Goal: Task Accomplishment & Management: Manage account settings

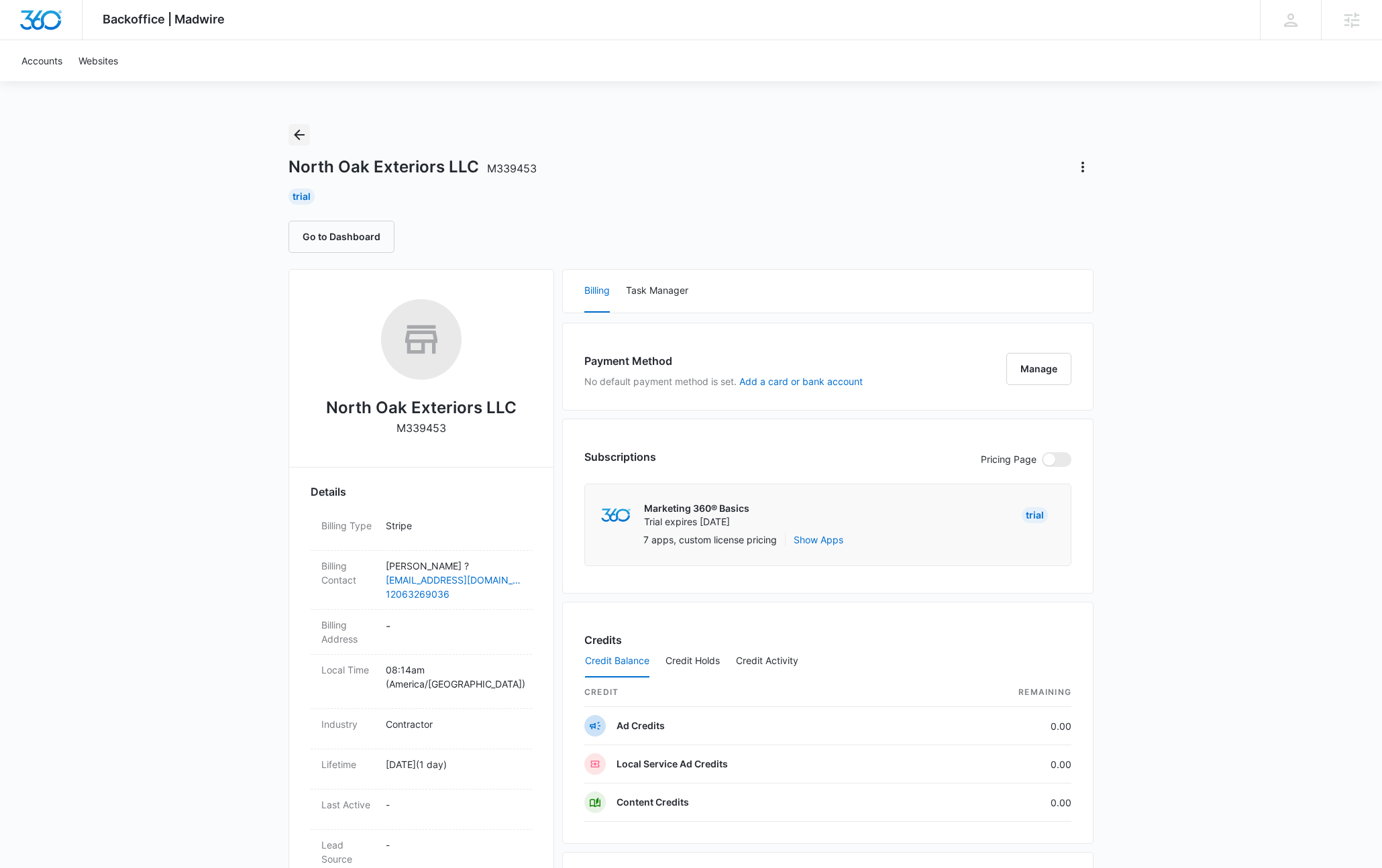
click at [305, 133] on icon "Back" at bounding box center [299, 135] width 16 height 16
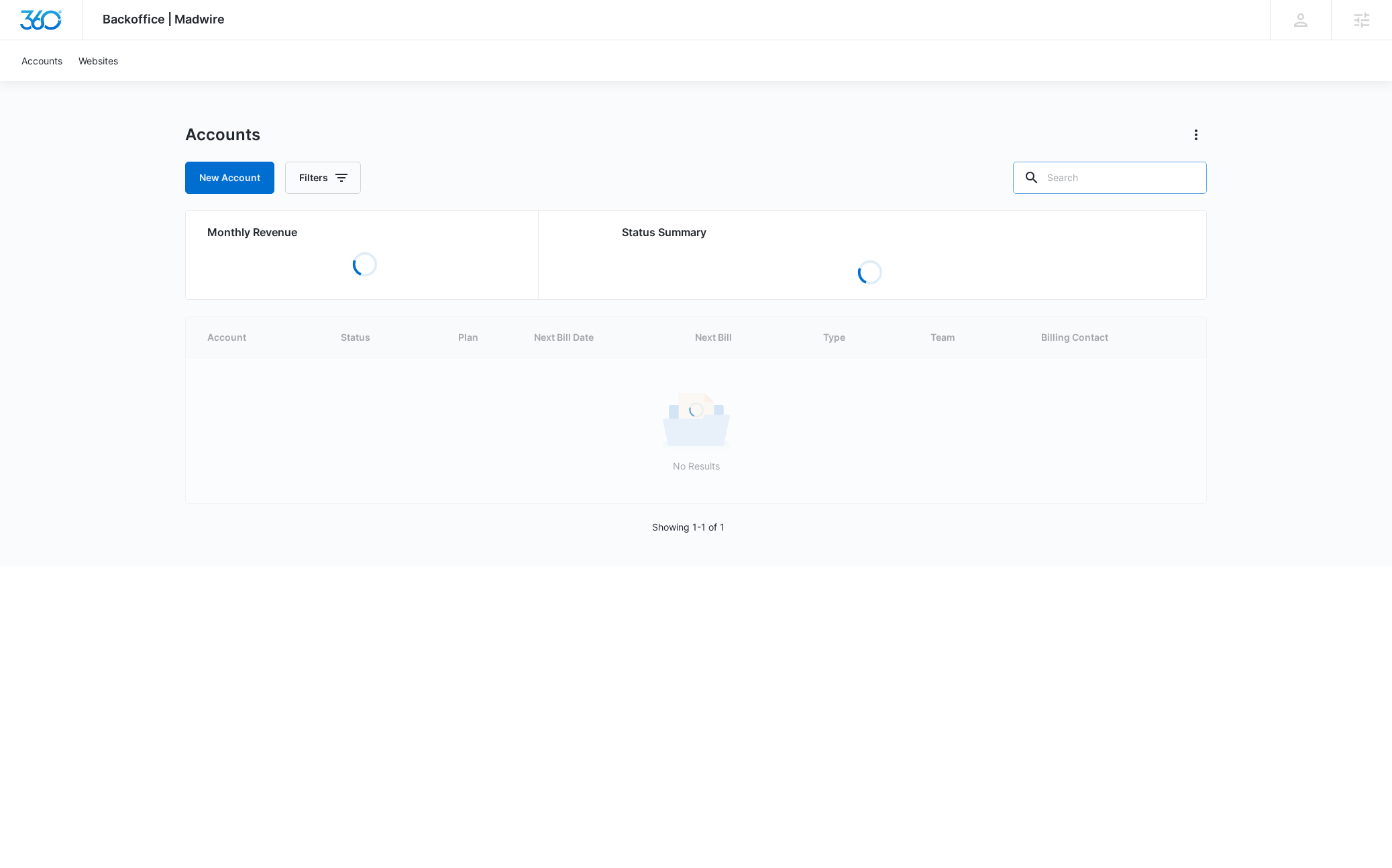
click at [1123, 190] on input "text" at bounding box center [1110, 177] width 194 height 32
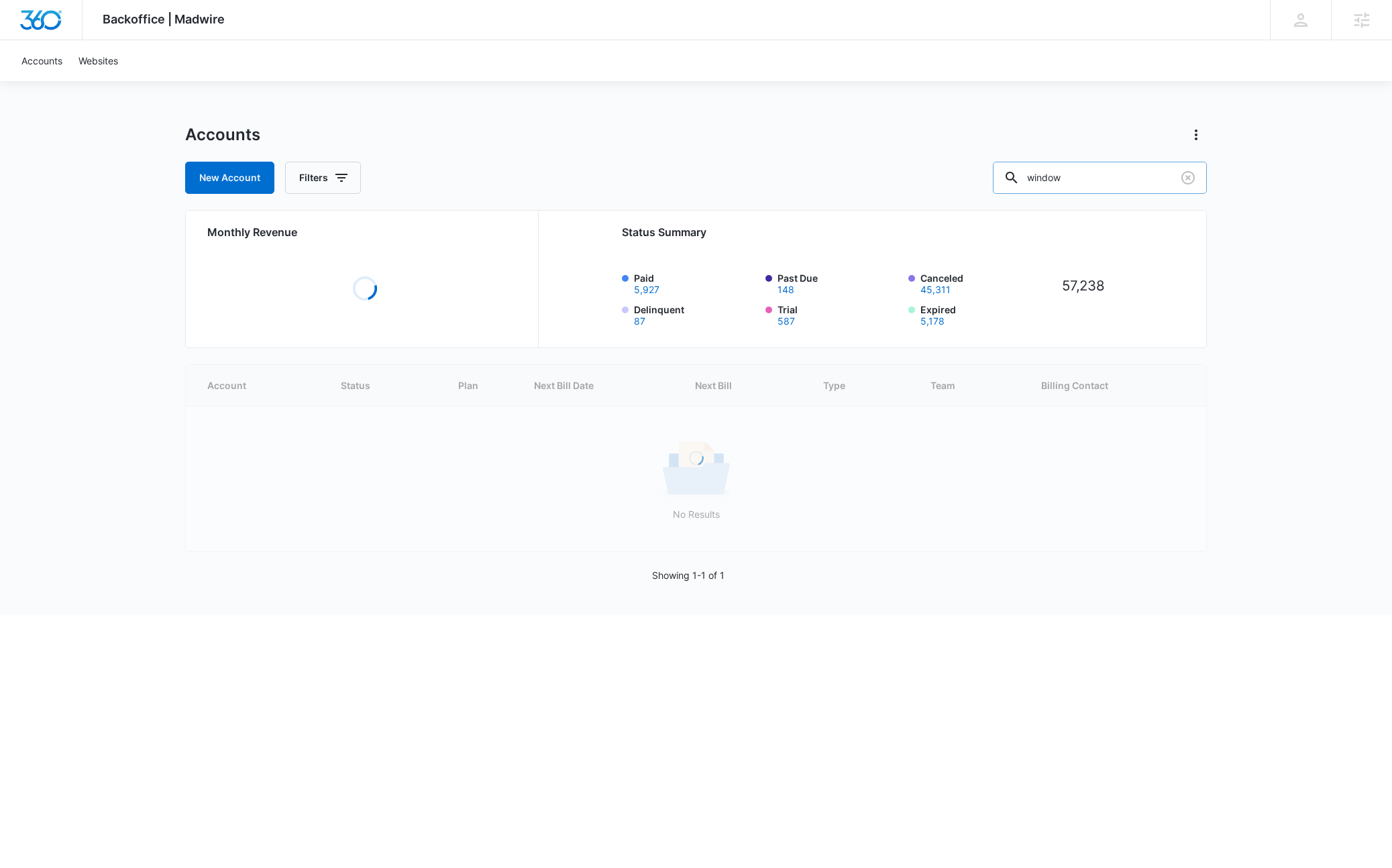
type input "window"
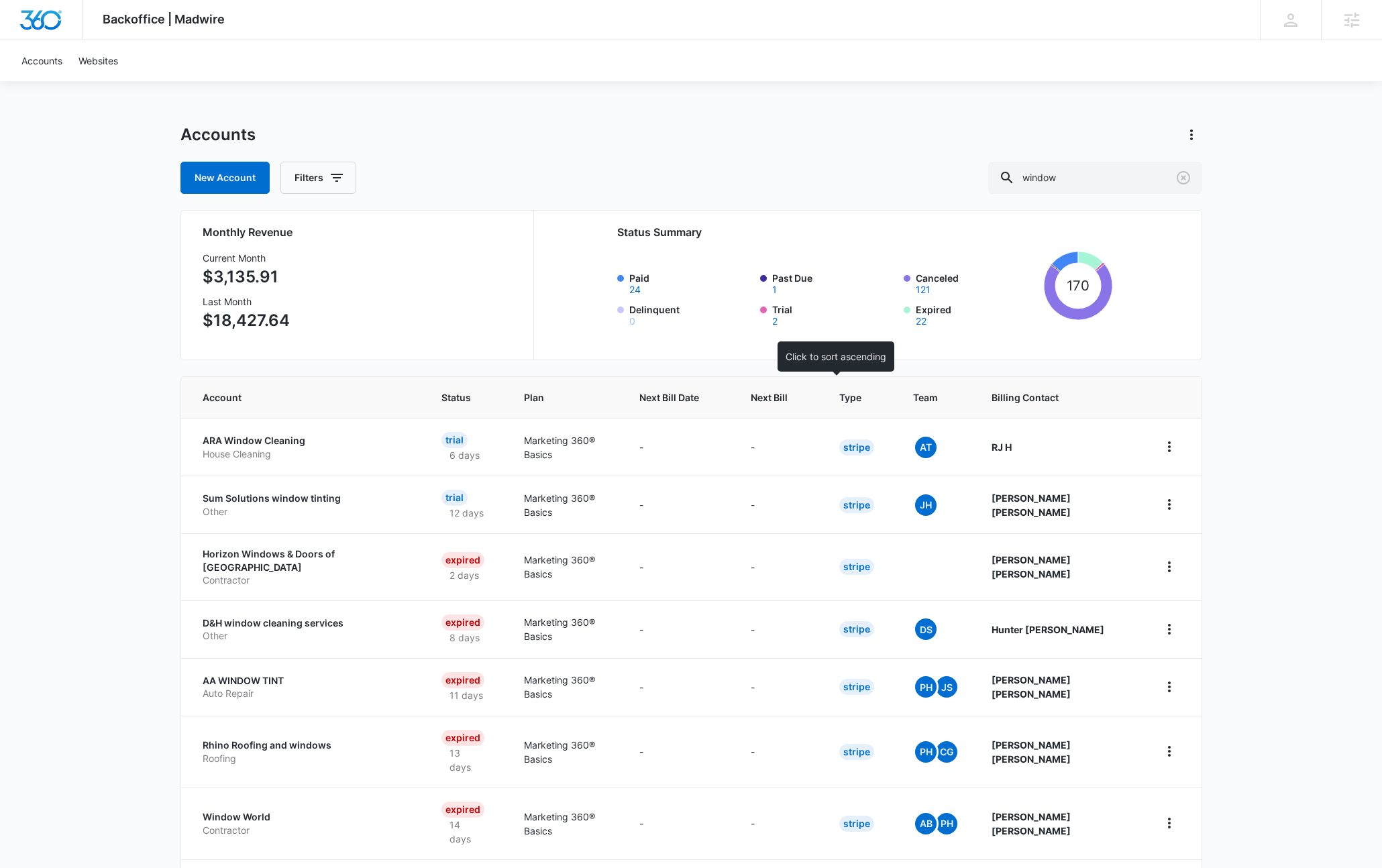
click at [787, 393] on span "Next Bill" at bounding box center [769, 398] width 37 height 14
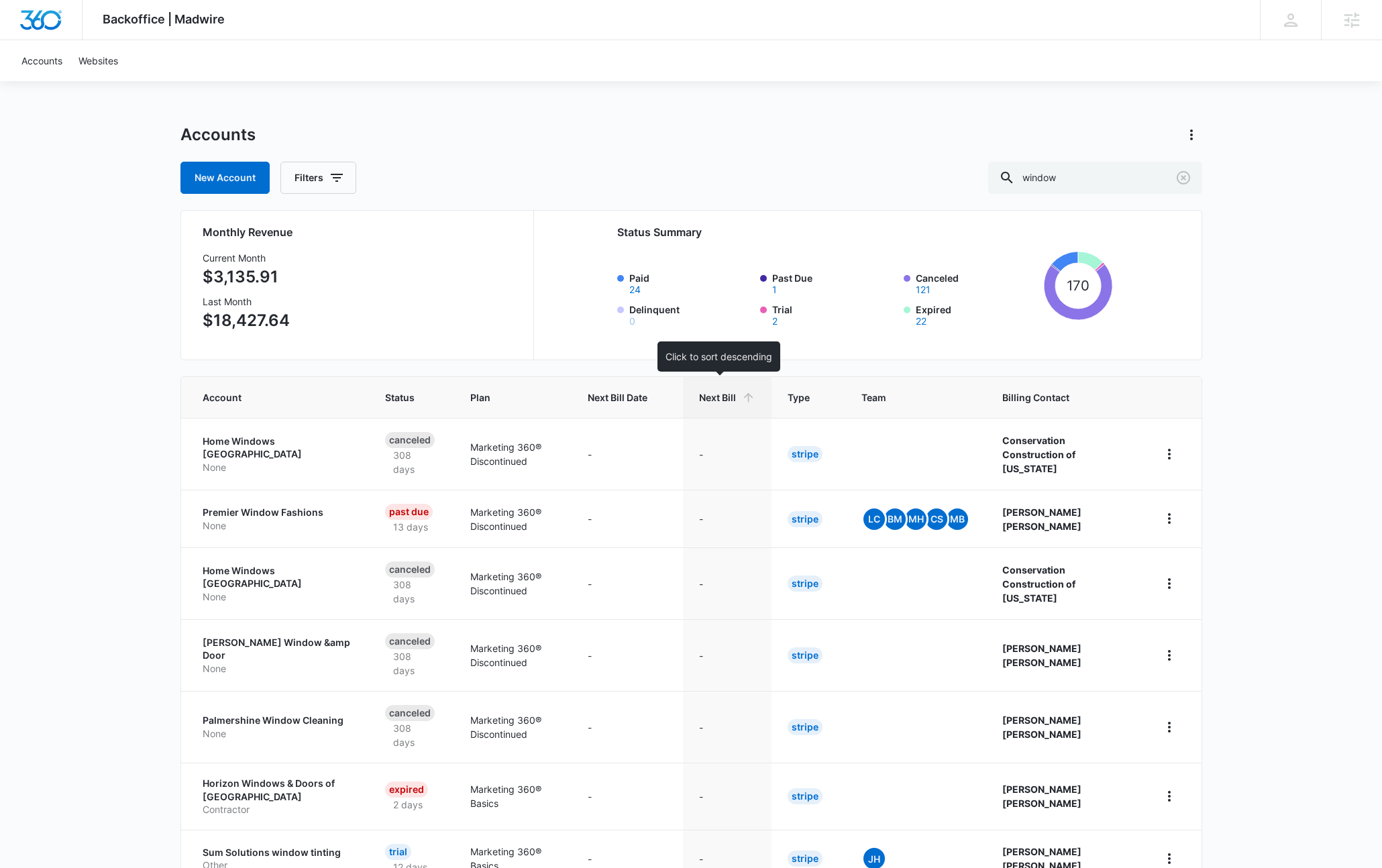
click at [726, 400] on span "Next Bill" at bounding box center [717, 398] width 37 height 14
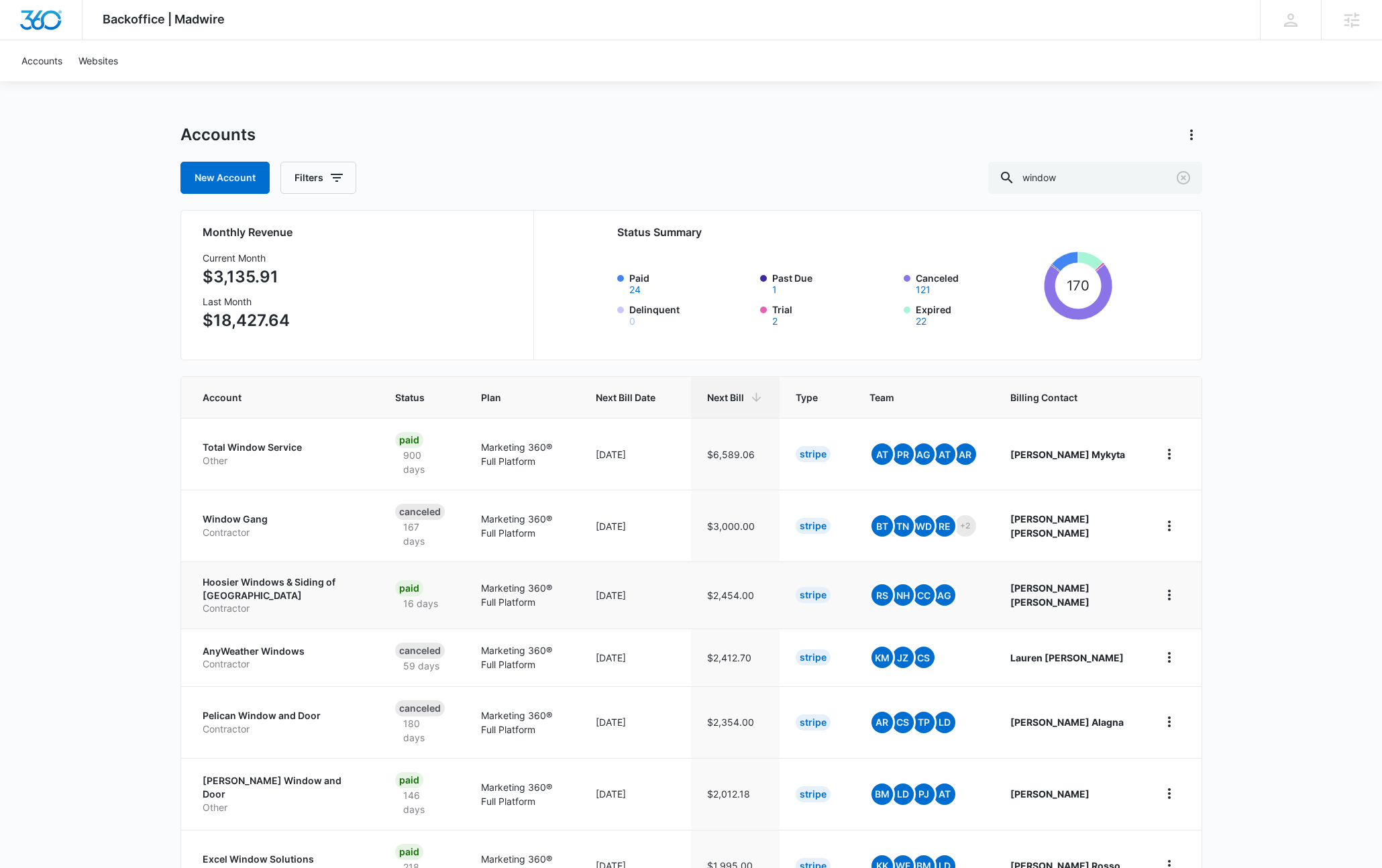
click at [261, 575] on p "Hoosier Windows & Siding of [GEOGRAPHIC_DATA]" at bounding box center [283, 588] width 160 height 26
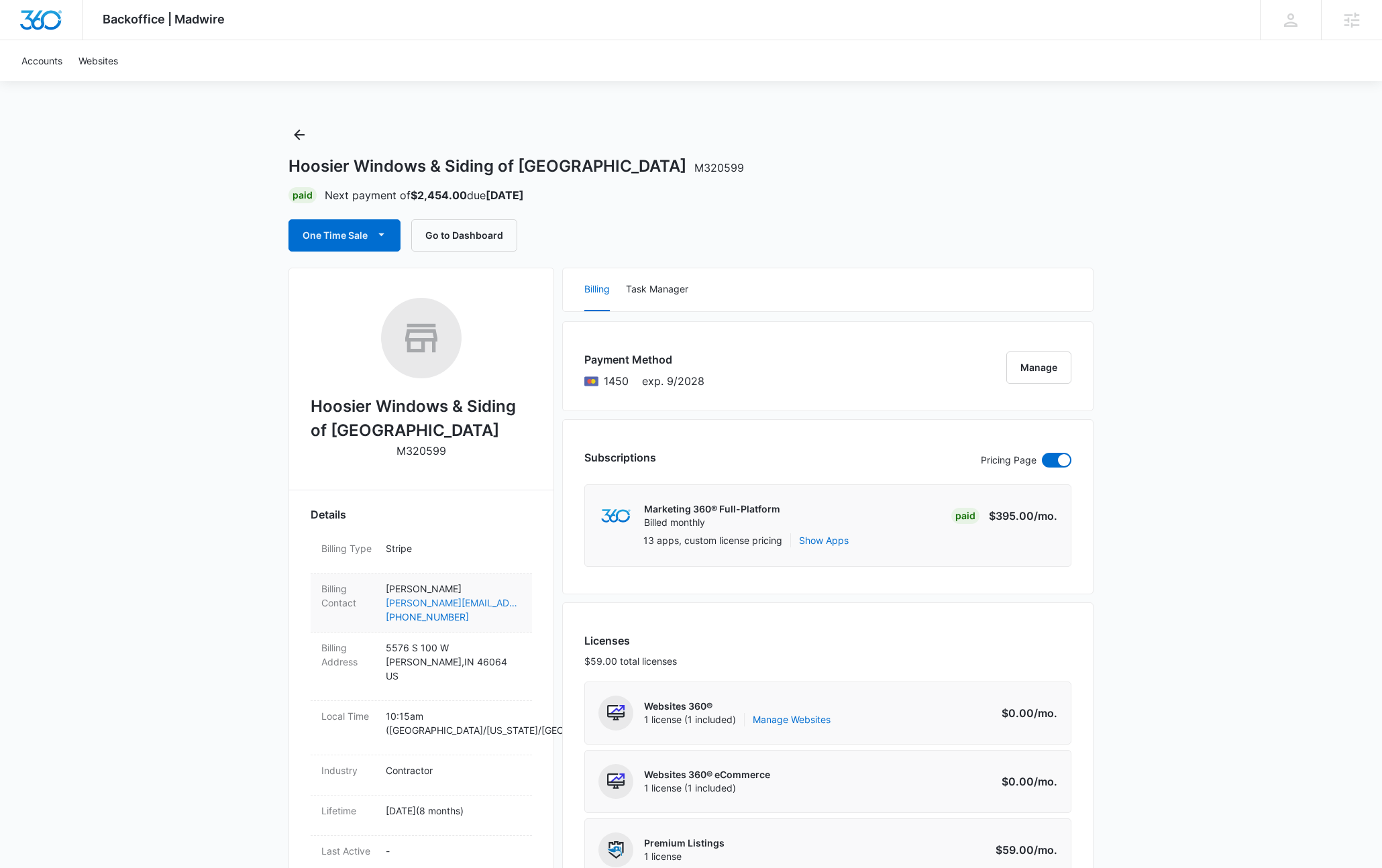
click at [471, 609] on link "tom@indyhoosierwindows.com" at bounding box center [453, 603] width 135 height 14
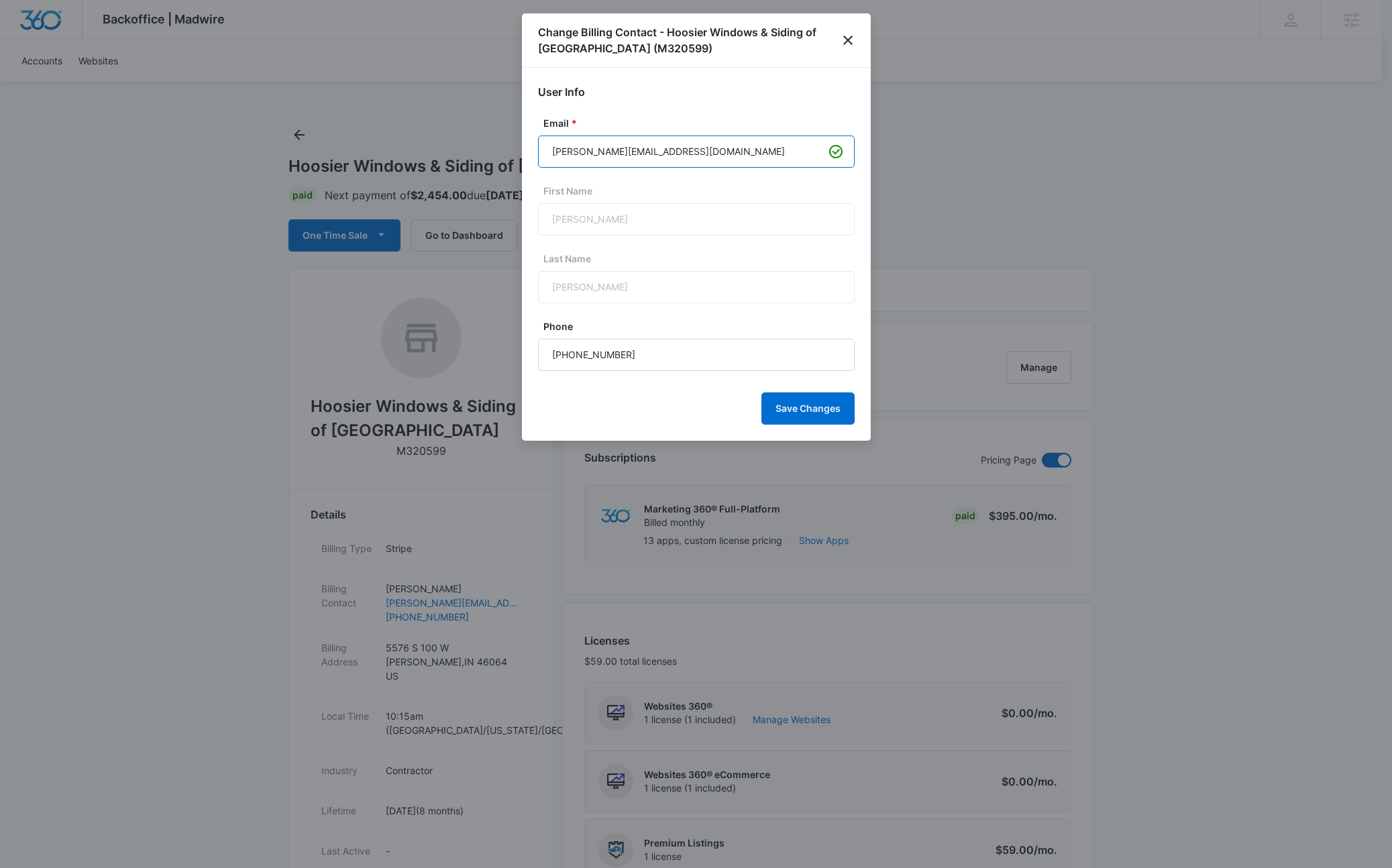
drag, startPoint x: 709, startPoint y: 145, endPoint x: 575, endPoint y: 164, distance: 135.3
click at [575, 164] on input "tom@indyhoosierwindows.com" at bounding box center [696, 151] width 317 height 32
click at [853, 43] on icon "close" at bounding box center [848, 40] width 16 height 16
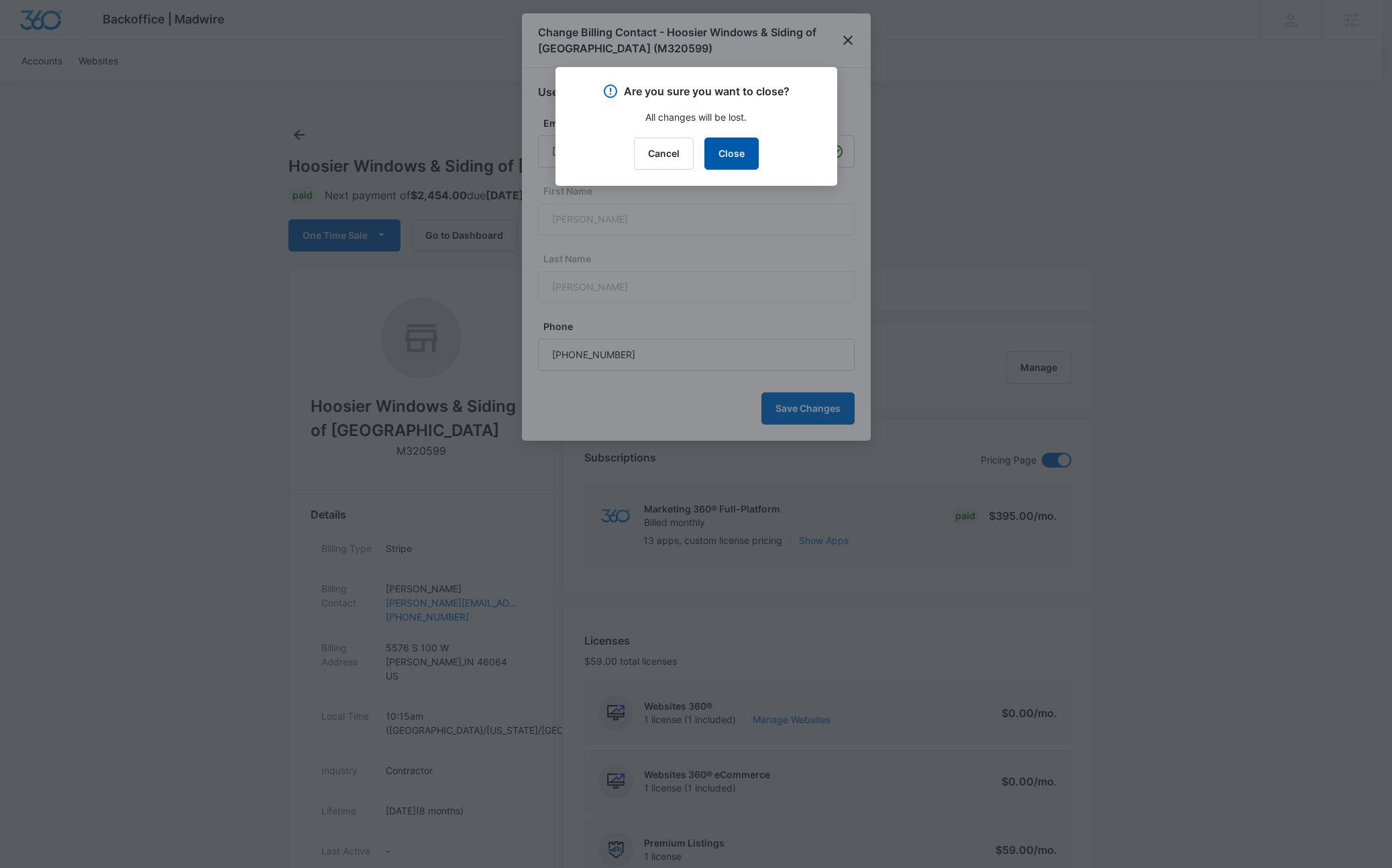
drag, startPoint x: 750, startPoint y: 142, endPoint x: 714, endPoint y: 154, distance: 37.9
click at [750, 142] on button "Close" at bounding box center [731, 153] width 55 height 32
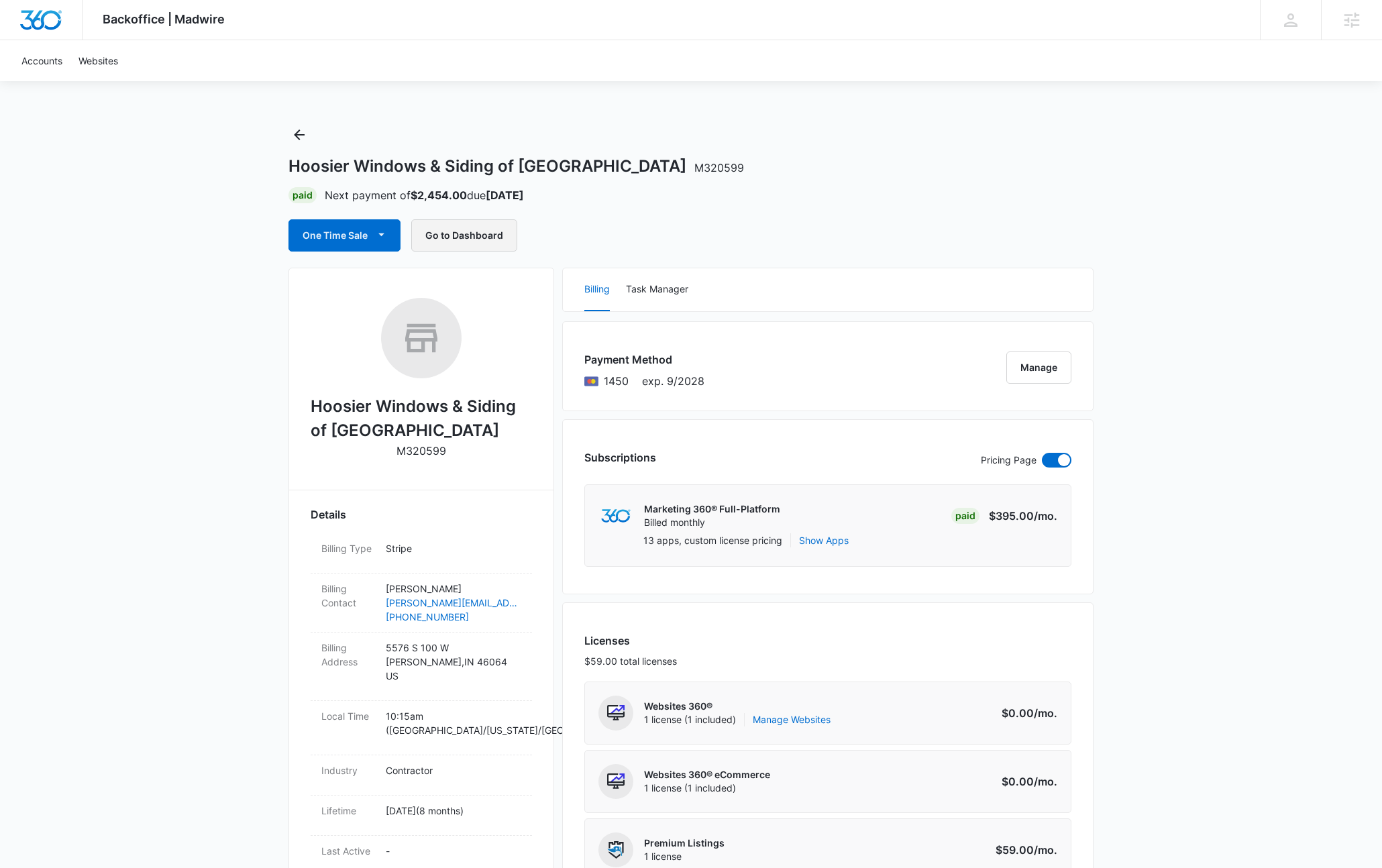
click at [474, 232] on button "Go to Dashboard" at bounding box center [464, 235] width 106 height 32
click at [723, 208] on div "Hoosier Windows & Siding of Indianapolis M320599 Paid Next payment of $2,454.00…" at bounding box center [691, 188] width 805 height 128
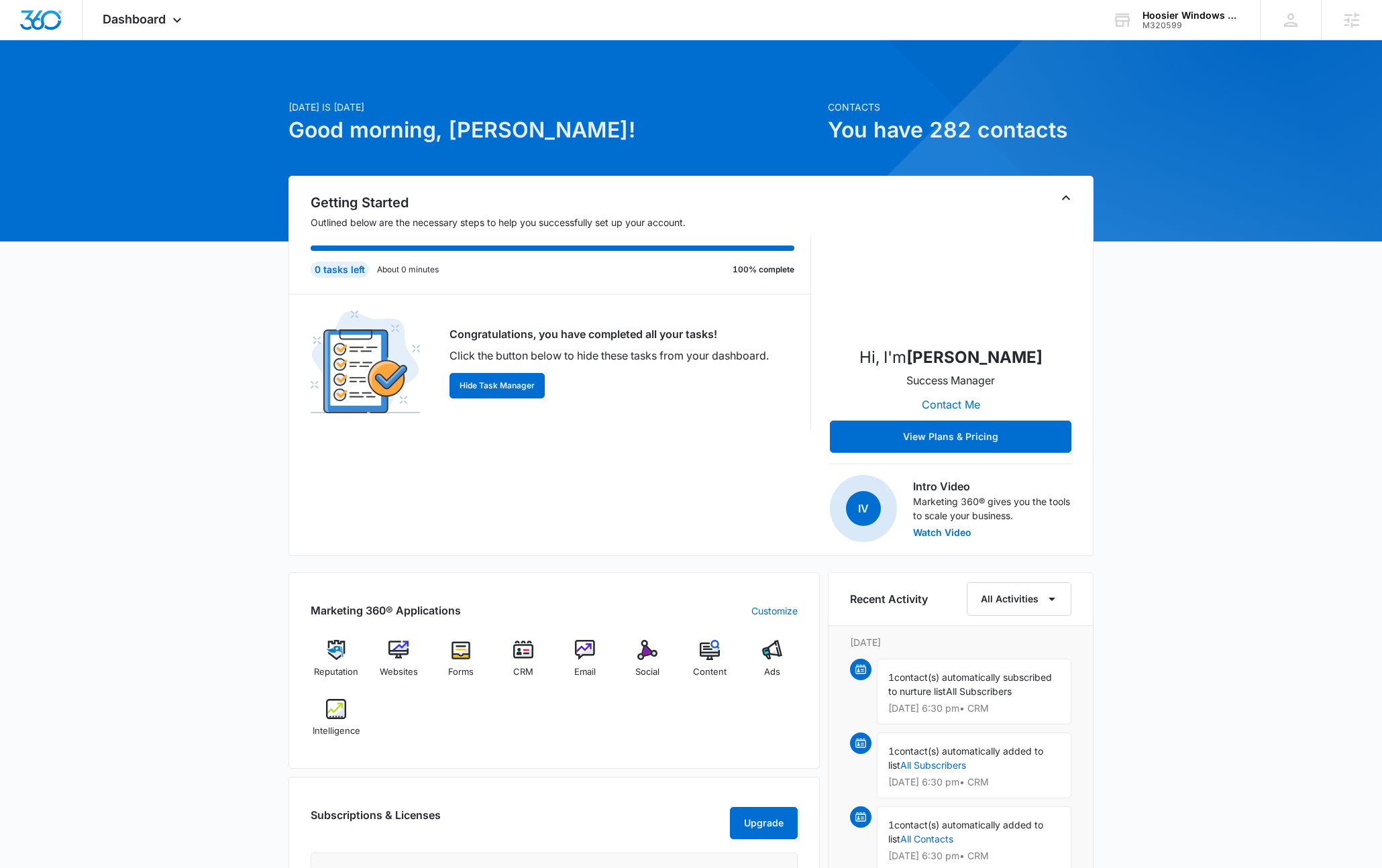
scroll to position [354, 0]
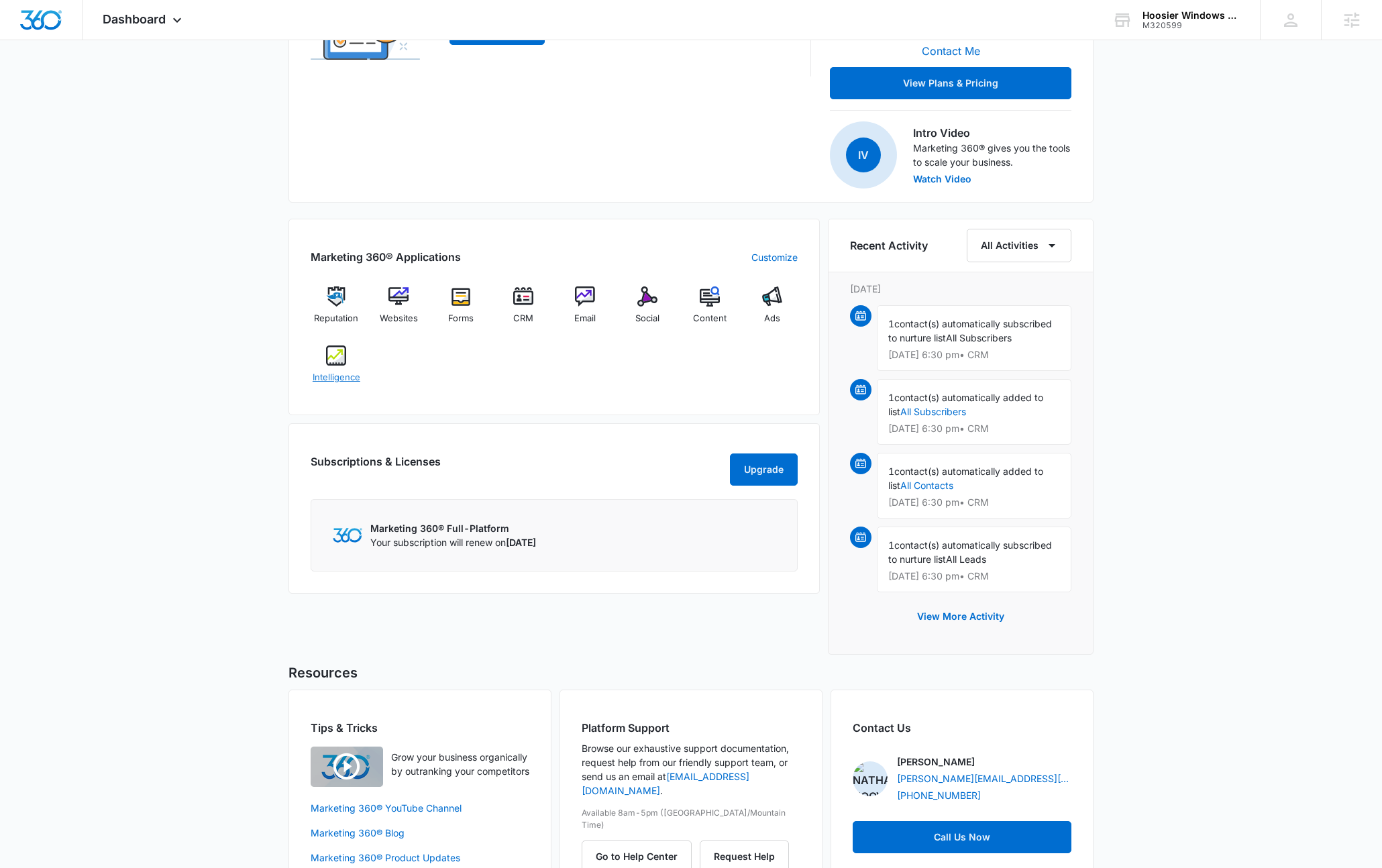
click at [338, 362] on img at bounding box center [336, 356] width 20 height 20
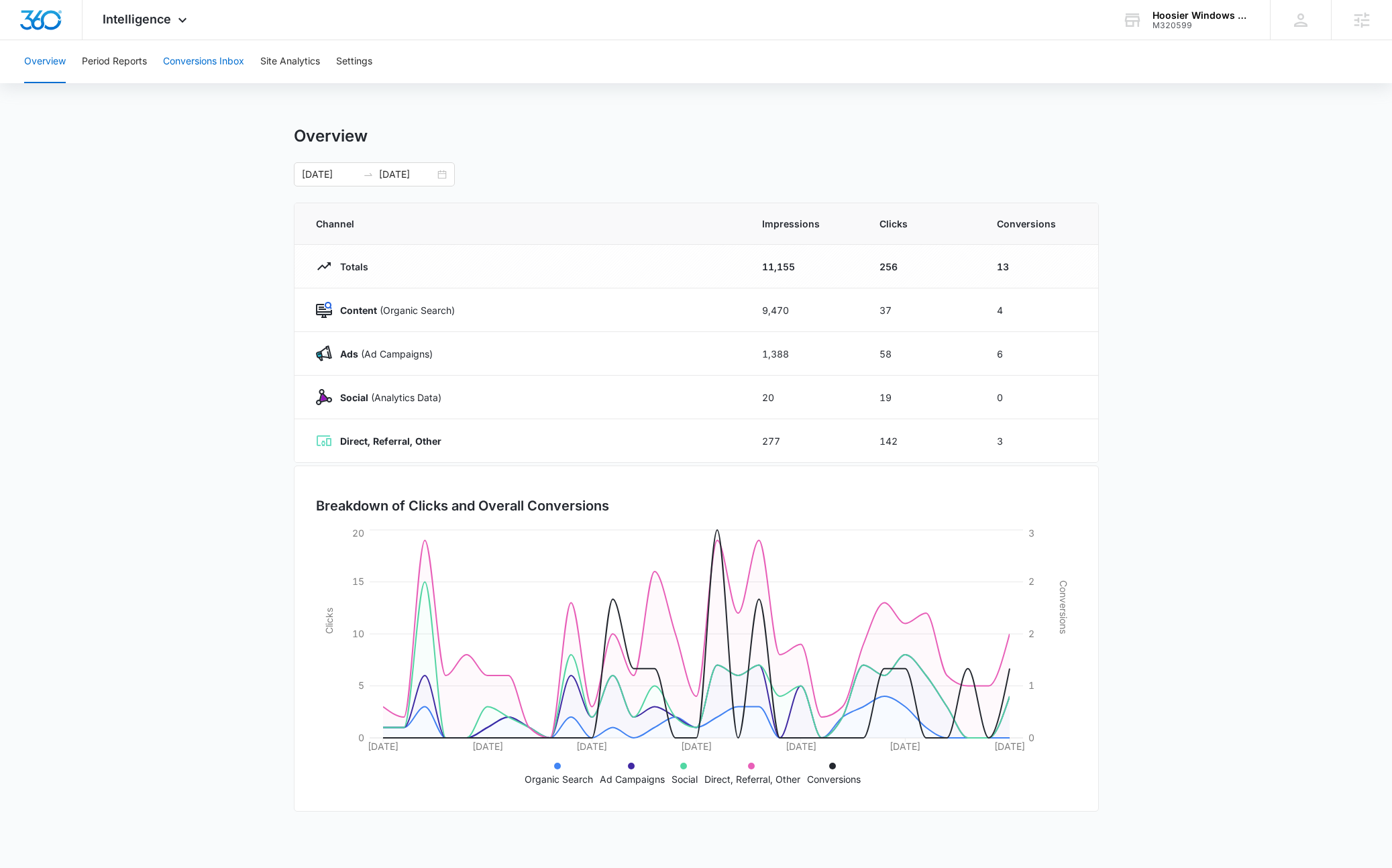
click at [216, 66] on button "Conversions Inbox" at bounding box center [203, 62] width 82 height 43
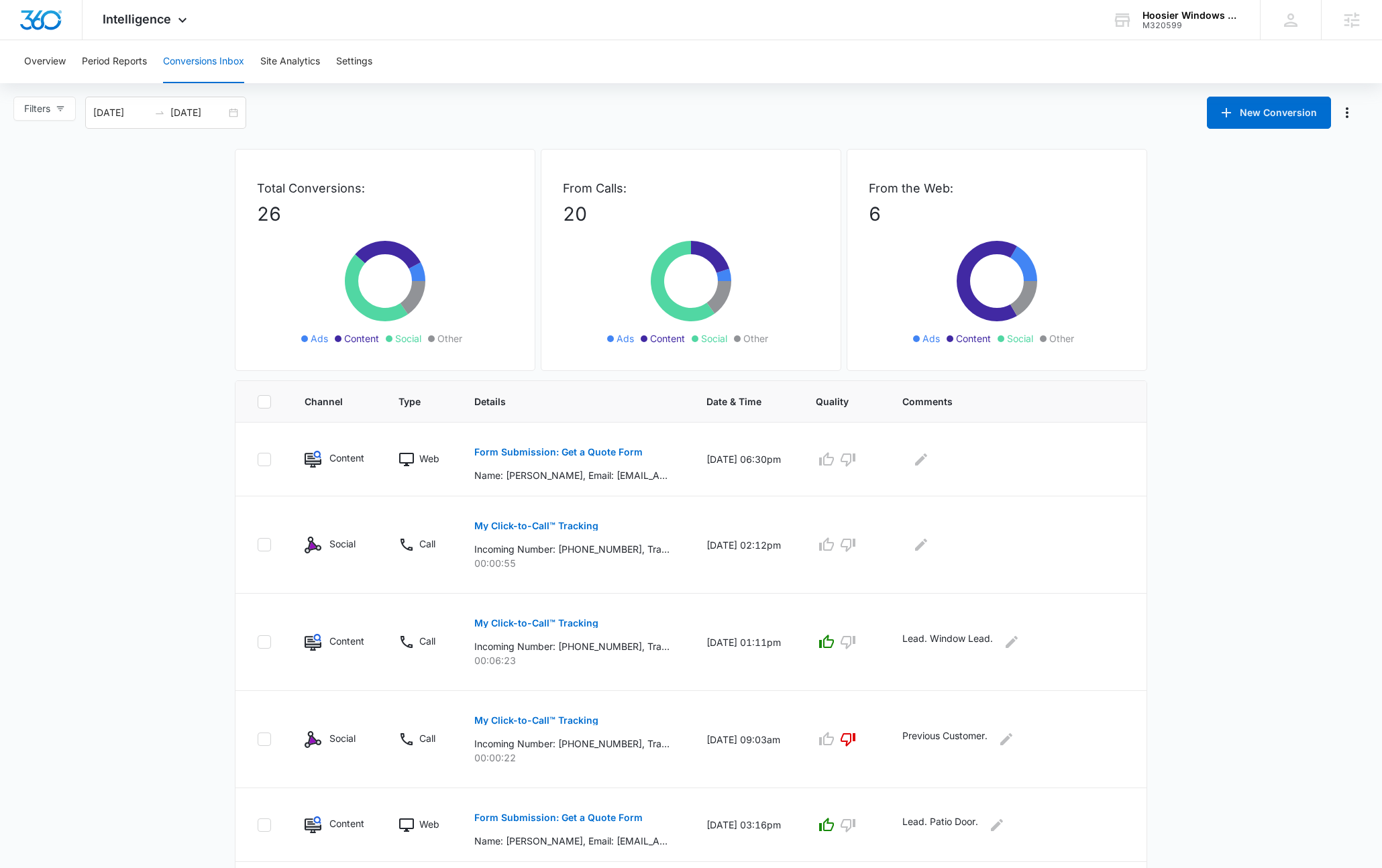
click at [167, 374] on main "Filters 09/07/2025 10/07/2025 New Conversion Total Conversions: 26 Ads Content …" at bounding box center [691, 743] width 1382 height 1293
click at [179, 368] on main "Filters 09/07/2025 10/07/2025 New Conversion Total Conversions: 26 Ads Content …" at bounding box center [691, 743] width 1382 height 1293
click at [1257, 360] on main "Filters 09/07/2025 10/07/2025 New Conversion Total Conversions: 26 Ads Content …" at bounding box center [691, 743] width 1382 height 1293
click at [1226, 366] on main "Filters 09/07/2025 10/07/2025 New Conversion Total Conversions: 26 Ads Content …" at bounding box center [691, 743] width 1382 height 1293
